Goal: Find specific page/section: Find specific page/section

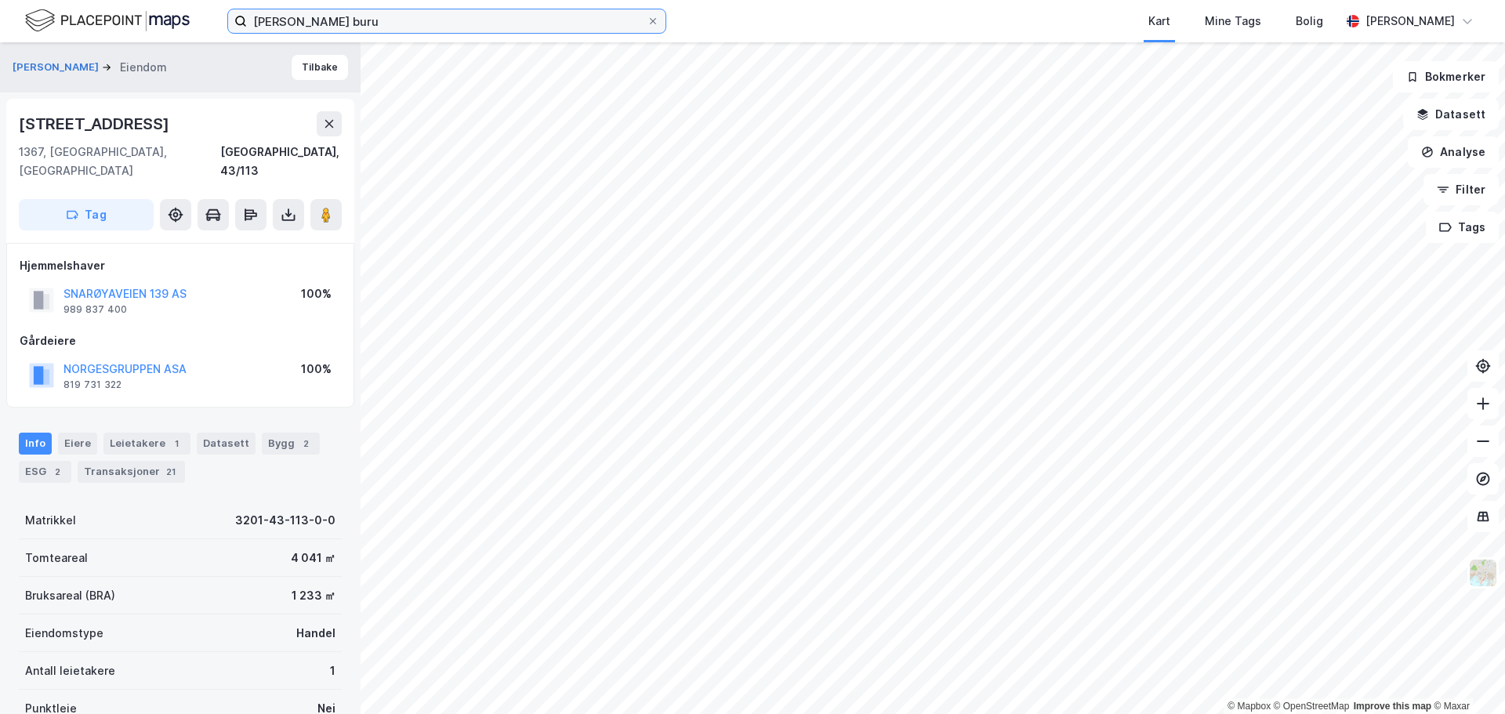
click at [332, 25] on input "[PERSON_NAME] buru" at bounding box center [447, 21] width 400 height 24
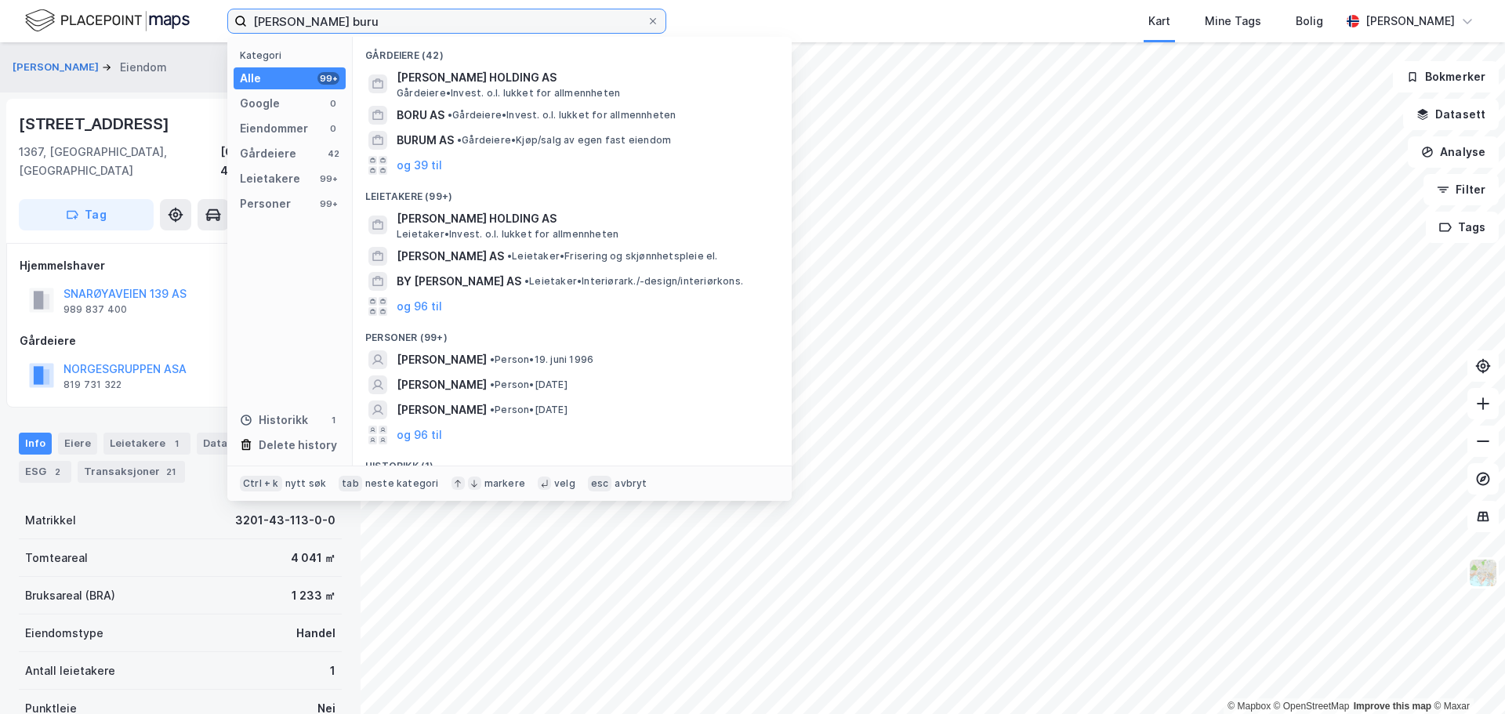
click at [332, 25] on input "[PERSON_NAME] buru" at bounding box center [447, 21] width 400 height 24
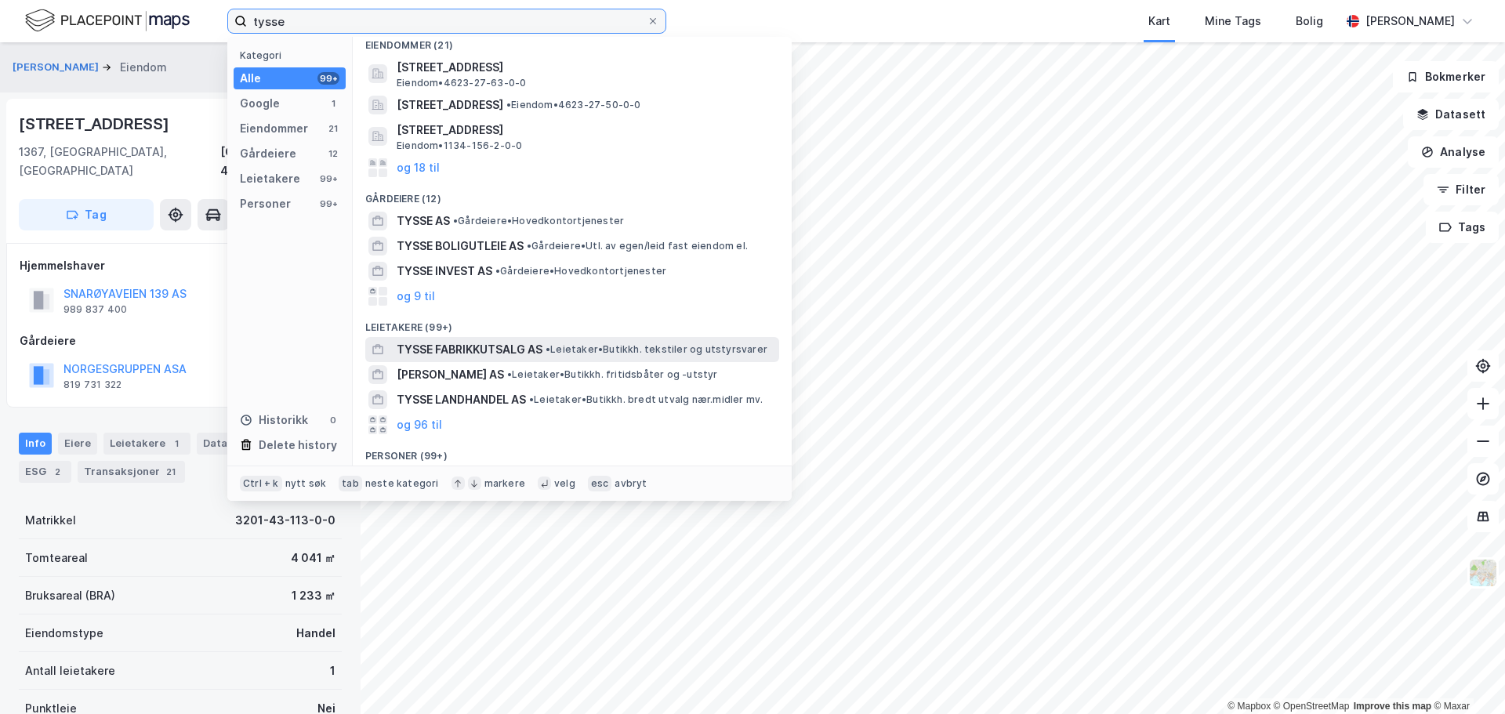
scroll to position [157, 0]
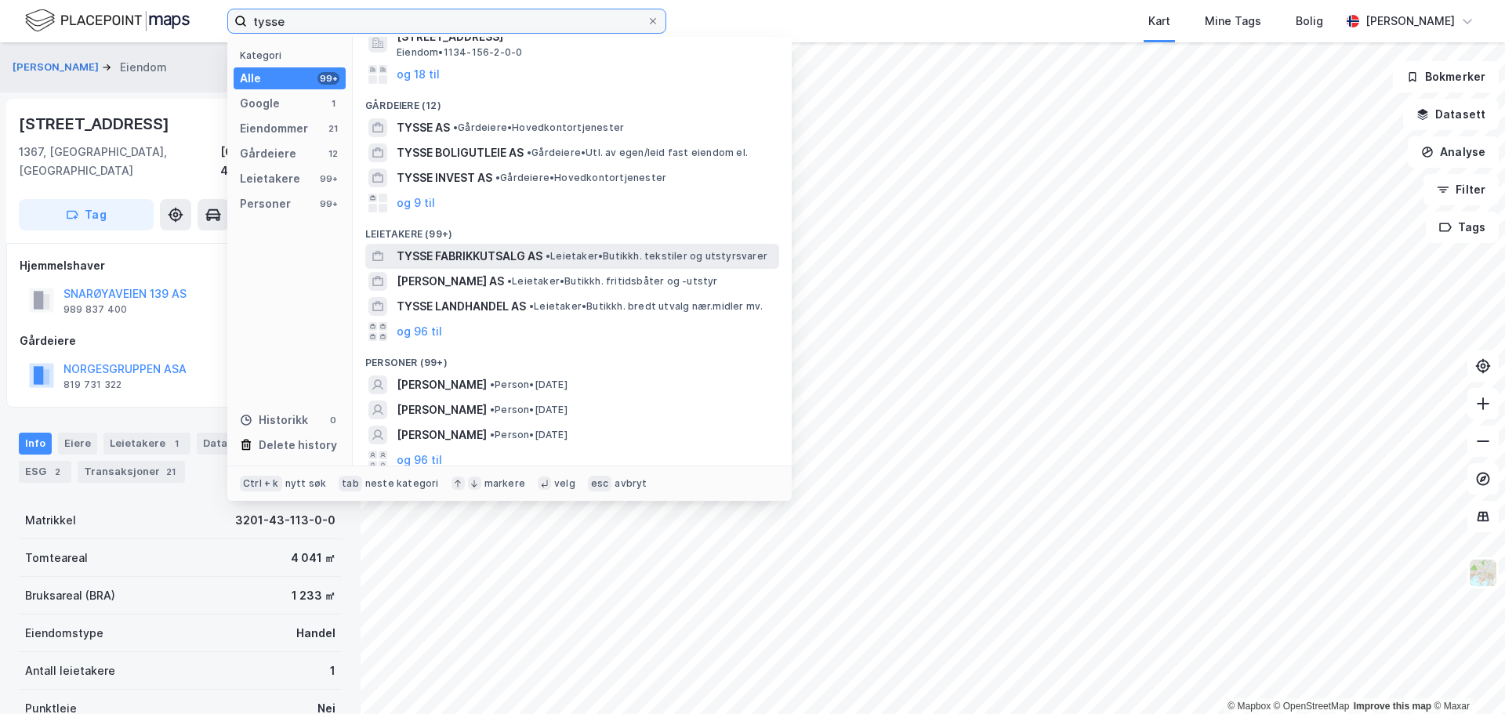
type input "tysse"
click at [491, 254] on span "TYSSE FABRIKKUTSALG AS" at bounding box center [470, 256] width 146 height 19
